Goal: Entertainment & Leisure: Consume media (video, audio)

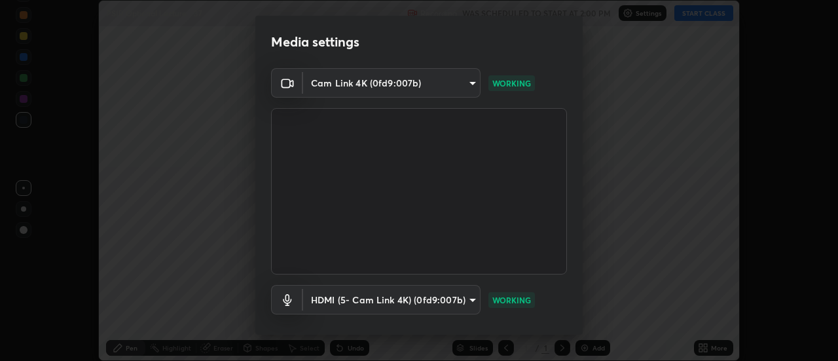
scroll to position [69, 0]
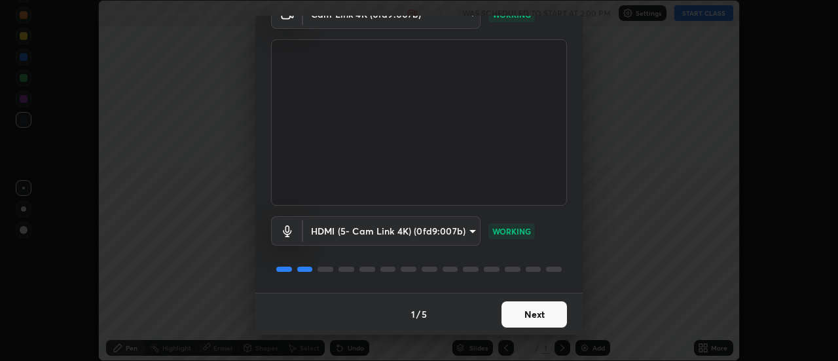
click at [541, 319] on button "Next" at bounding box center [534, 314] width 65 height 26
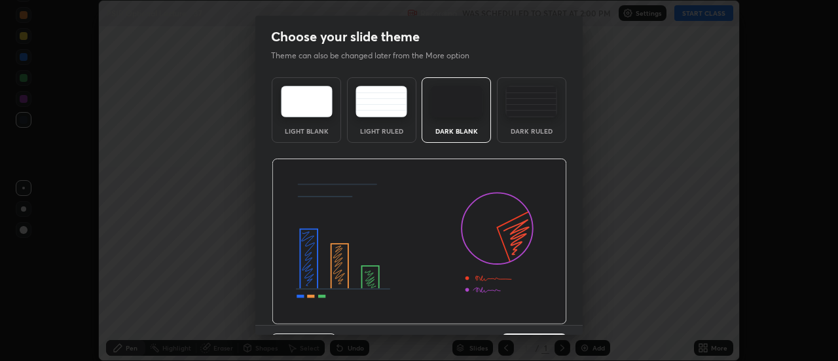
click at [540, 316] on img at bounding box center [419, 241] width 295 height 166
click at [543, 320] on img at bounding box center [419, 241] width 295 height 166
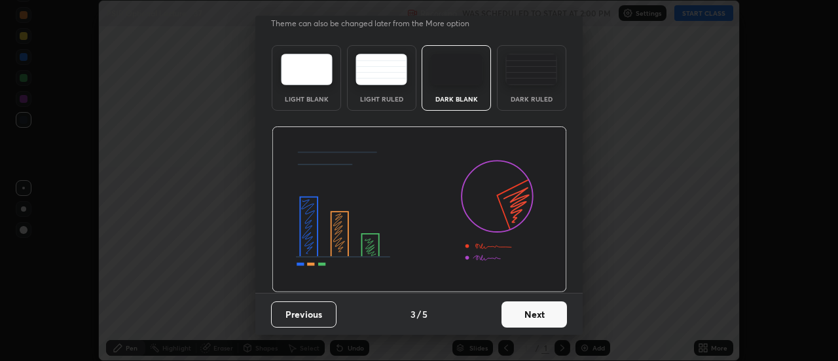
click at [532, 313] on button "Next" at bounding box center [534, 314] width 65 height 26
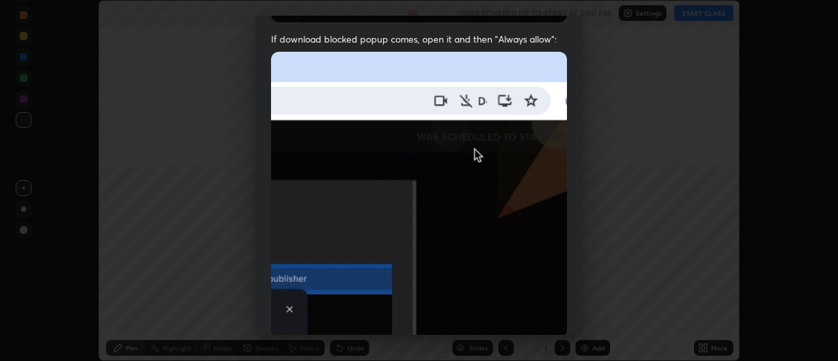
scroll to position [336, 0]
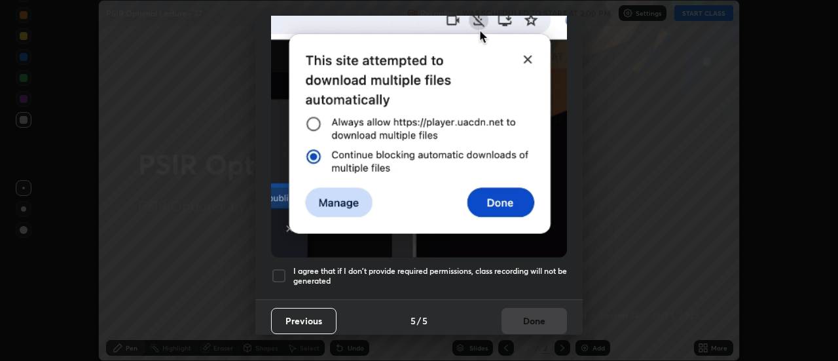
click at [281, 268] on div at bounding box center [279, 276] width 16 height 16
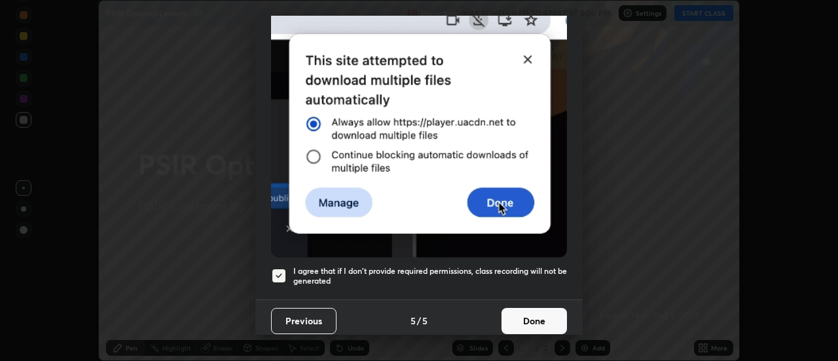
click at [524, 313] on button "Done" at bounding box center [534, 321] width 65 height 26
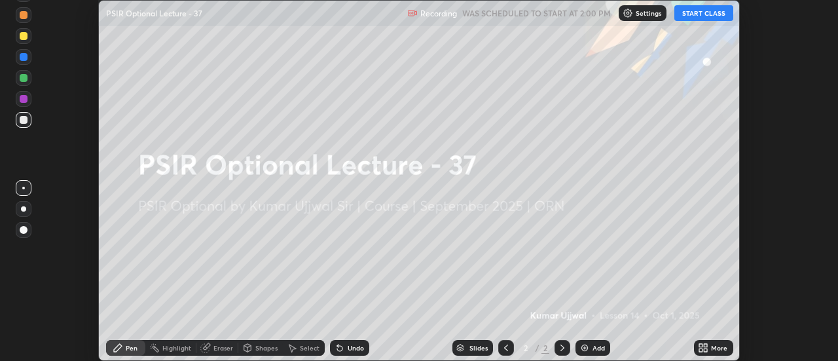
click at [701, 345] on icon at bounding box center [700, 345] width 3 height 3
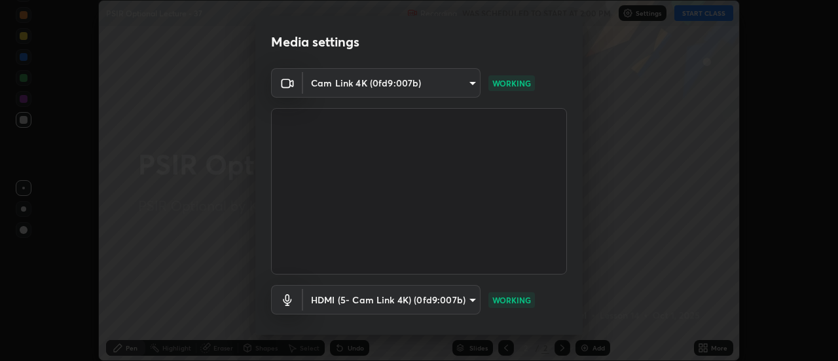
scroll to position [69, 0]
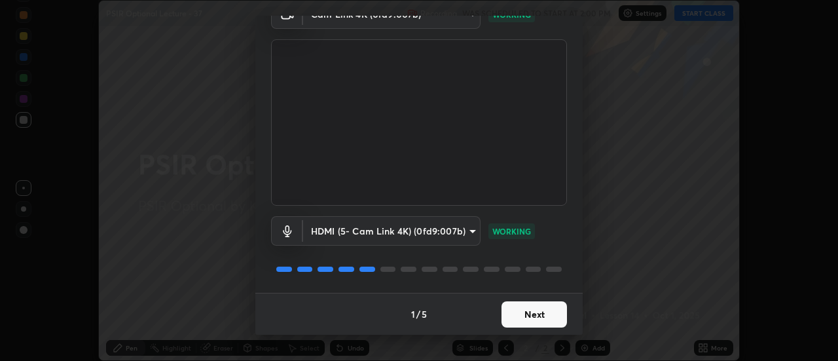
click at [541, 321] on button "Next" at bounding box center [534, 314] width 65 height 26
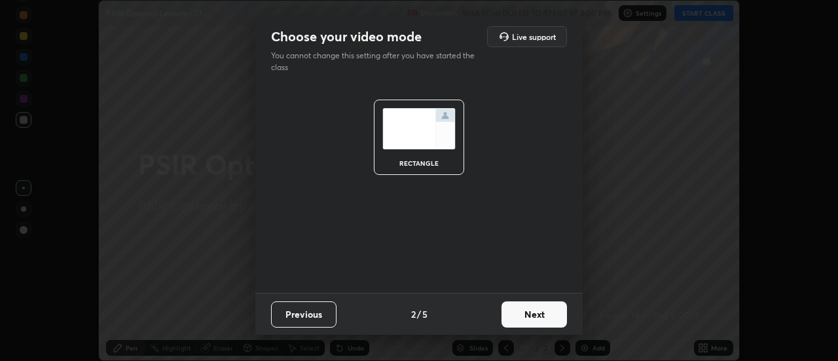
click at [539, 318] on button "Next" at bounding box center [534, 314] width 65 height 26
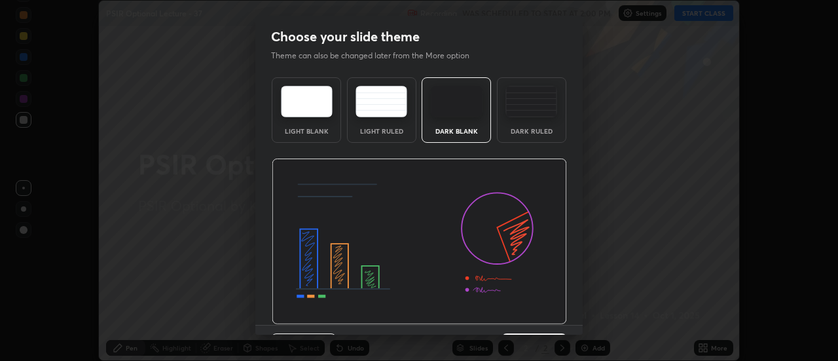
click at [545, 321] on img at bounding box center [419, 241] width 295 height 166
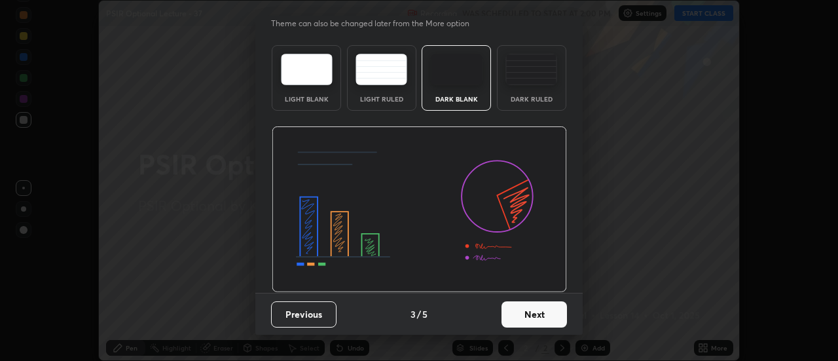
click at [534, 312] on button "Next" at bounding box center [534, 314] width 65 height 26
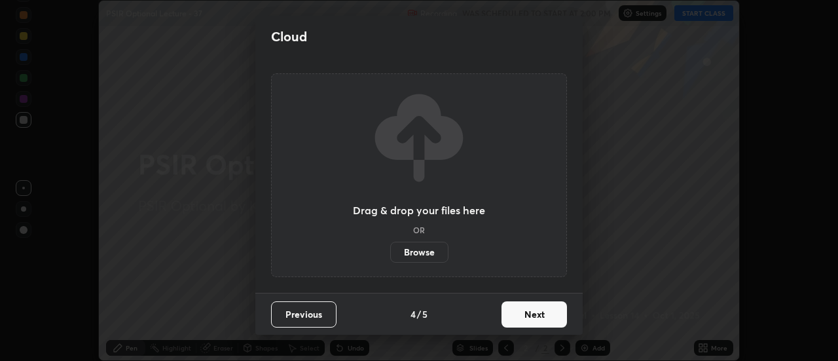
scroll to position [0, 0]
click at [538, 318] on button "Next" at bounding box center [534, 314] width 65 height 26
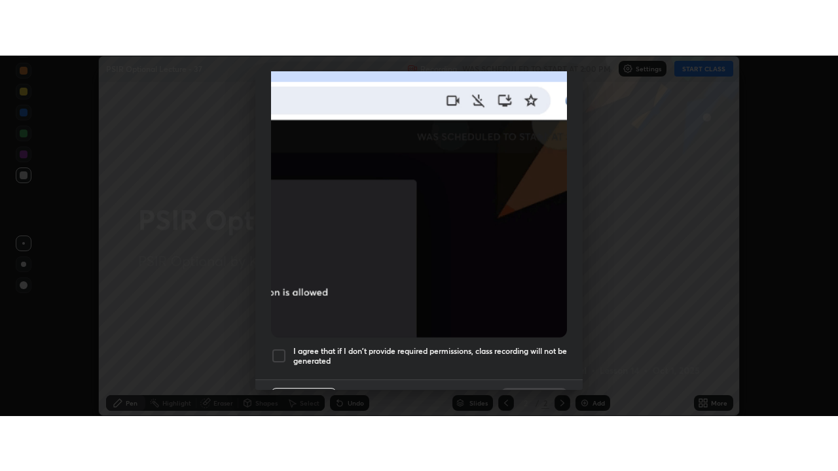
scroll to position [336, 0]
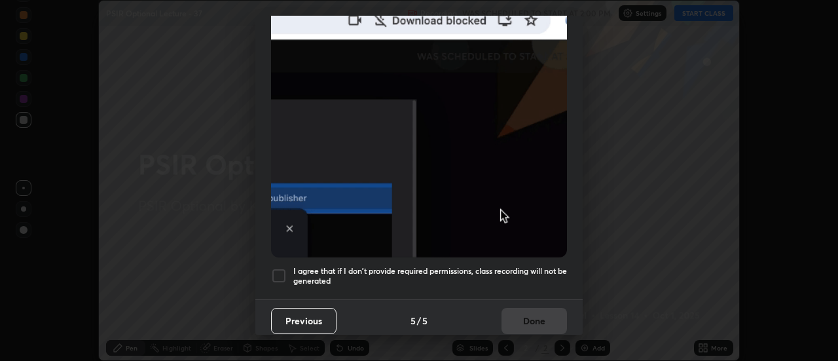
click at [279, 268] on div at bounding box center [279, 276] width 16 height 16
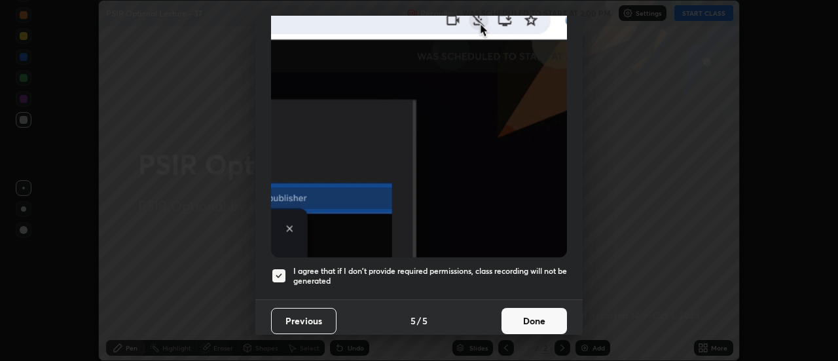
click at [516, 310] on button "Done" at bounding box center [534, 321] width 65 height 26
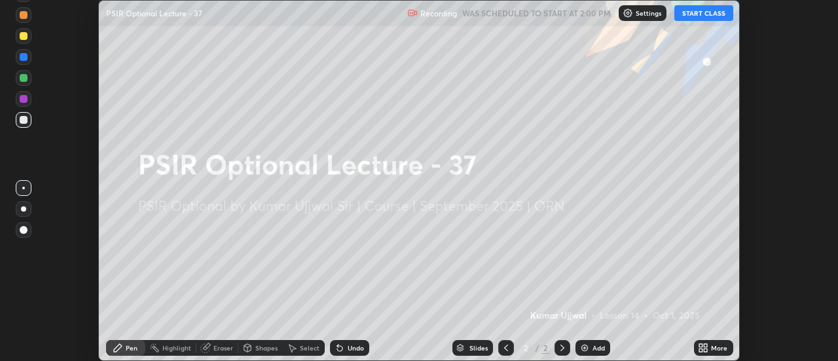
click at [697, 9] on button "START CLASS" at bounding box center [703, 13] width 59 height 16
click at [706, 345] on icon at bounding box center [705, 345] width 3 height 3
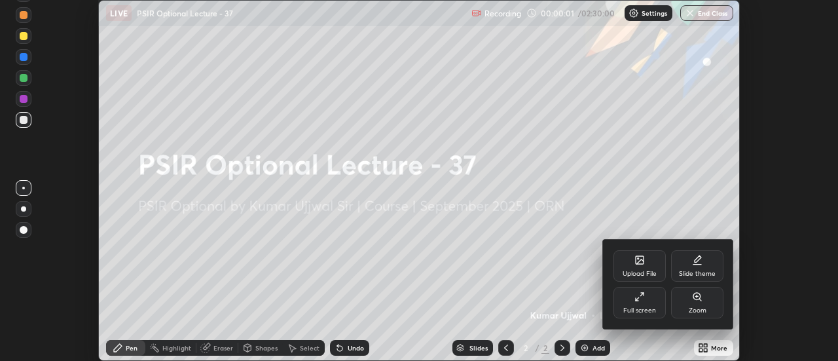
click at [644, 303] on div "Full screen" at bounding box center [639, 302] width 52 height 31
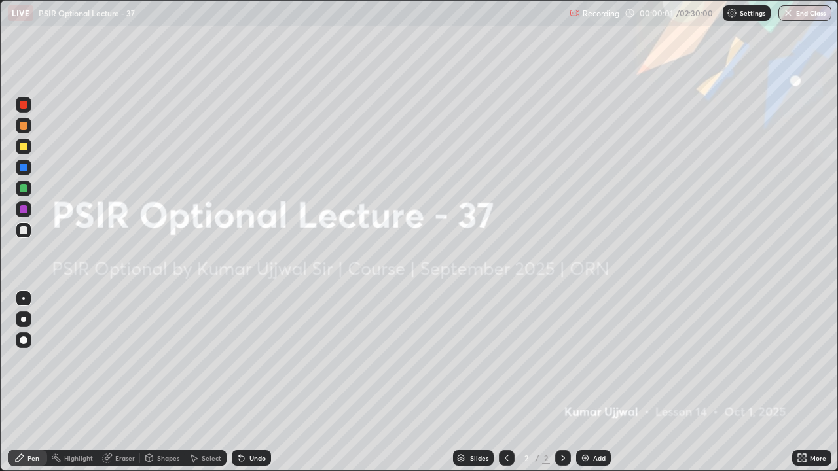
scroll to position [471, 838]
click at [587, 360] on img at bounding box center [585, 458] width 10 height 10
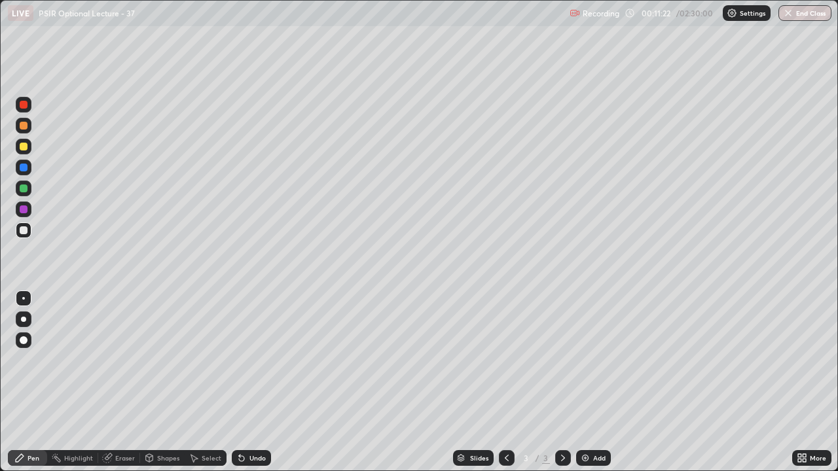
click at [585, 360] on img at bounding box center [585, 458] width 10 height 10
click at [587, 360] on img at bounding box center [585, 458] width 10 height 10
click at [586, 360] on img at bounding box center [585, 458] width 10 height 10
click at [590, 360] on div "Add" at bounding box center [593, 458] width 35 height 16
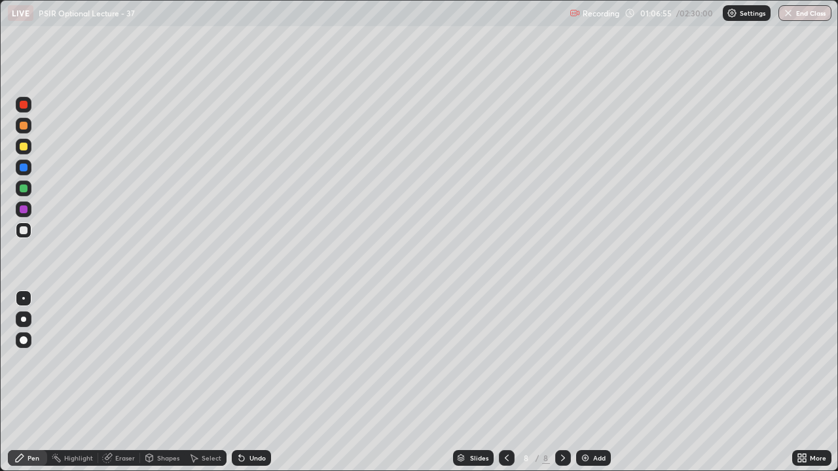
click at [588, 360] on img at bounding box center [585, 458] width 10 height 10
click at [586, 360] on img at bounding box center [585, 458] width 10 height 10
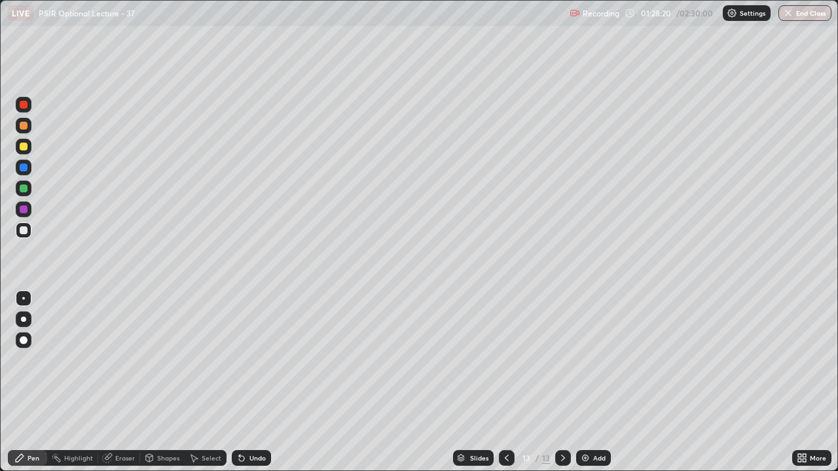
click at [583, 360] on img at bounding box center [585, 458] width 10 height 10
click at [590, 360] on div "Add" at bounding box center [593, 458] width 35 height 16
click at [587, 360] on img at bounding box center [585, 458] width 10 height 10
click at [584, 360] on img at bounding box center [585, 458] width 10 height 10
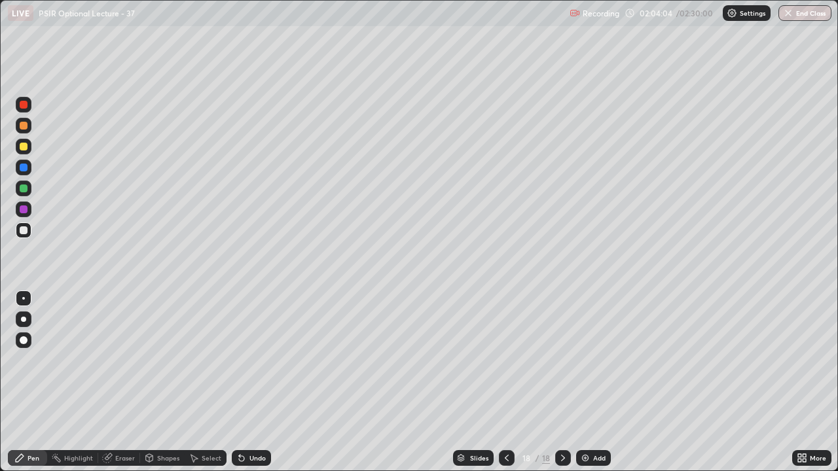
click at [584, 360] on img at bounding box center [585, 458] width 10 height 10
click at [506, 360] on icon at bounding box center [507, 458] width 4 height 7
click at [505, 360] on icon at bounding box center [507, 458] width 10 height 10
click at [505, 360] on icon at bounding box center [507, 458] width 4 height 7
click at [505, 360] on icon at bounding box center [507, 458] width 10 height 10
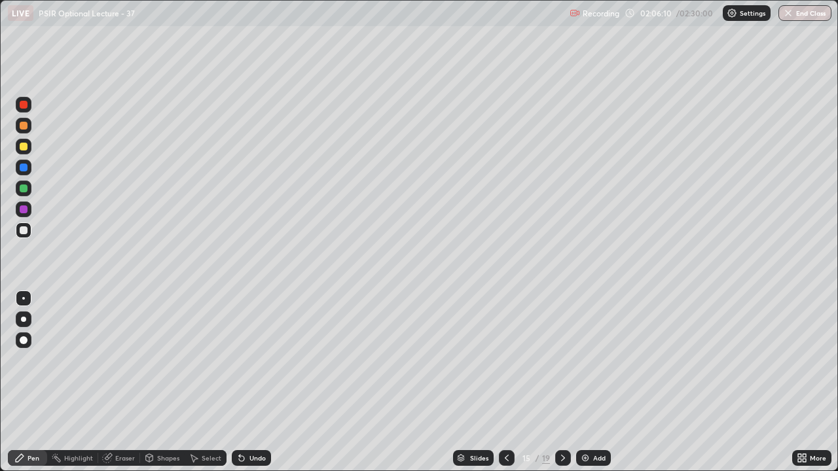
click at [510, 360] on div at bounding box center [507, 458] width 16 height 16
click at [505, 360] on icon at bounding box center [507, 458] width 4 height 7
click at [589, 360] on img at bounding box center [585, 458] width 10 height 10
click at [510, 360] on div at bounding box center [506, 458] width 16 height 16
click at [562, 360] on icon at bounding box center [563, 458] width 10 height 10
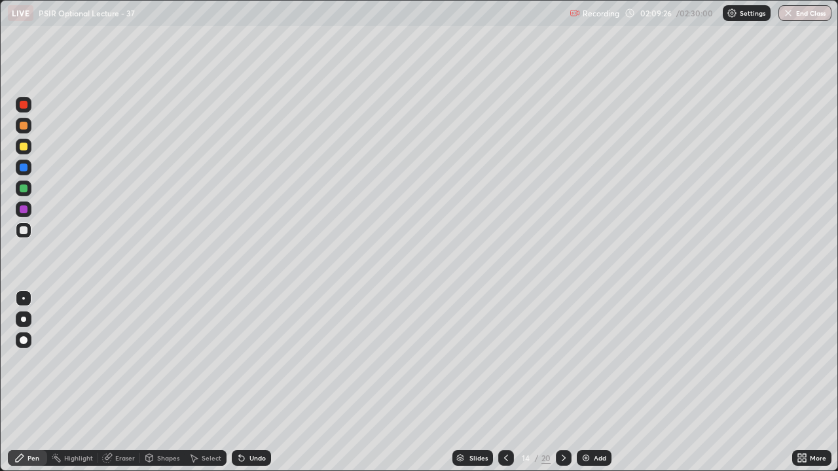
click at [562, 360] on icon at bounding box center [564, 458] width 4 height 7
click at [562, 360] on icon at bounding box center [563, 458] width 10 height 10
click at [563, 360] on icon at bounding box center [564, 458] width 4 height 7
click at [562, 360] on icon at bounding box center [563, 458] width 10 height 10
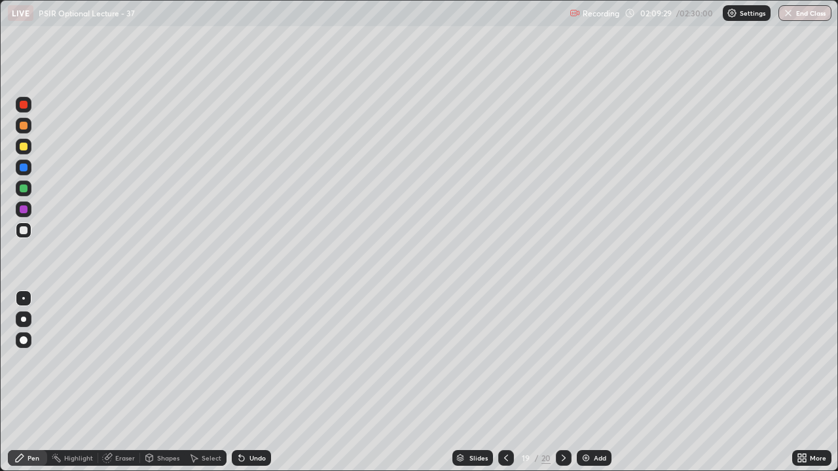
click at [562, 360] on icon at bounding box center [563, 458] width 10 height 10
click at [587, 360] on img at bounding box center [586, 458] width 10 height 10
click at [811, 16] on button "End Class" at bounding box center [804, 13] width 53 height 16
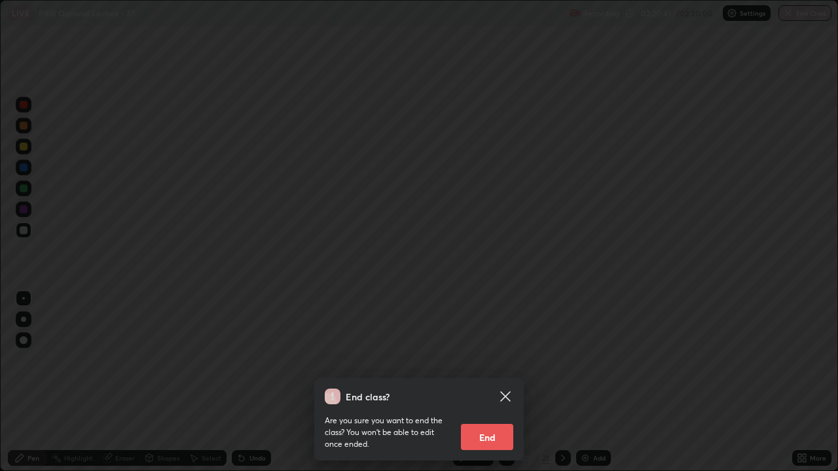
click at [498, 360] on button "End" at bounding box center [487, 437] width 52 height 26
